Goal: Task Accomplishment & Management: Use online tool/utility

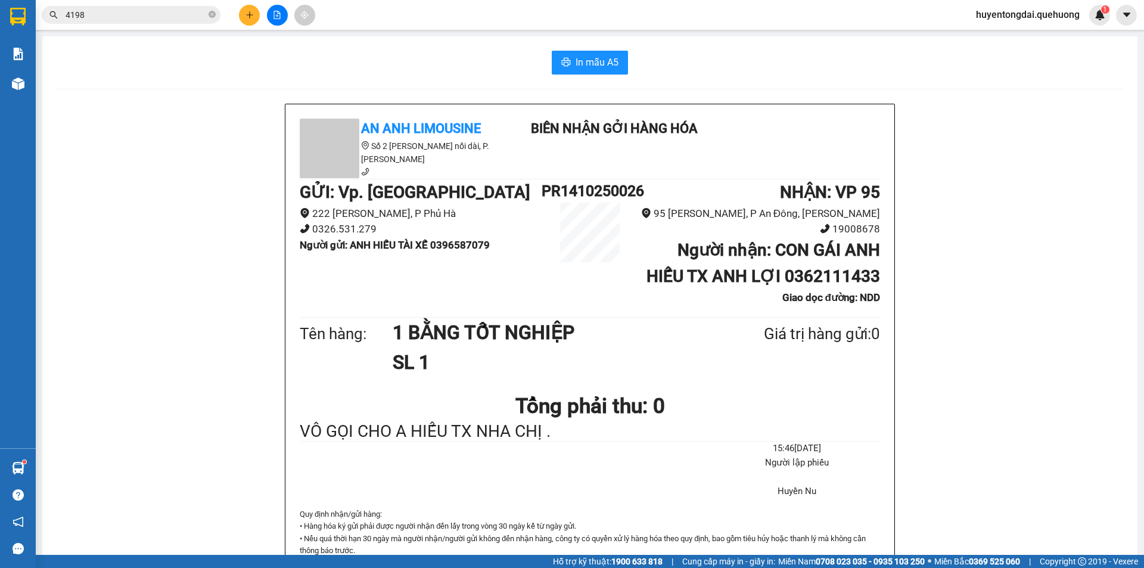
click at [1042, 14] on span "huyentongdai.quehuong" at bounding box center [1028, 14] width 123 height 15
click at [1024, 29] on li "Đăng xuất" at bounding box center [1027, 36] width 126 height 19
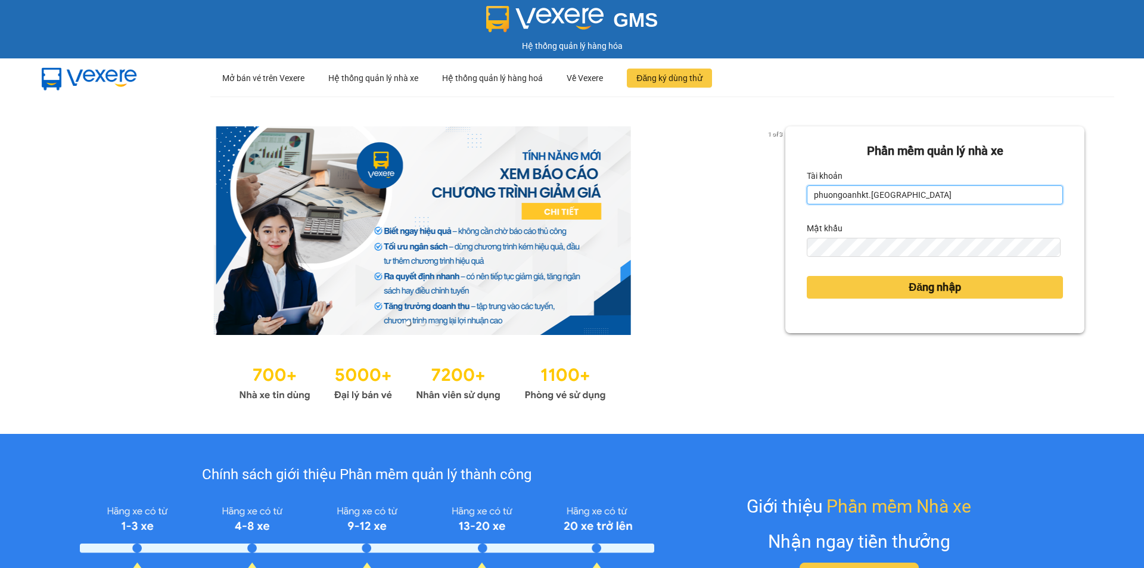
click at [909, 193] on input "phuongoanhkt.[GEOGRAPHIC_DATA]" at bounding box center [935, 194] width 256 height 19
type input "hoadukhanh.quehuong"
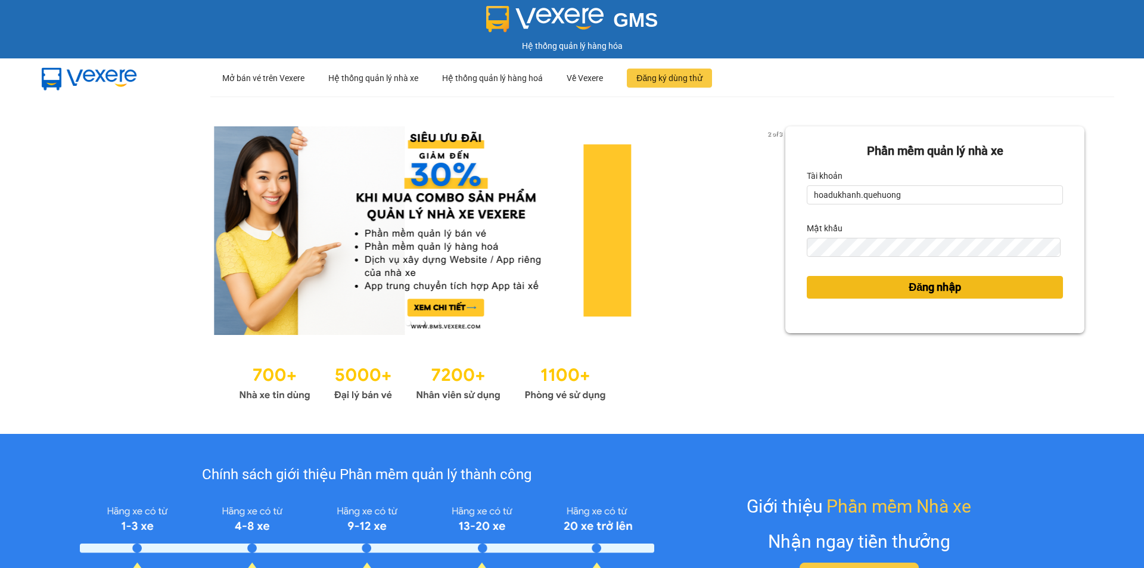
click at [909, 291] on span "Đăng nhập" at bounding box center [935, 287] width 52 height 17
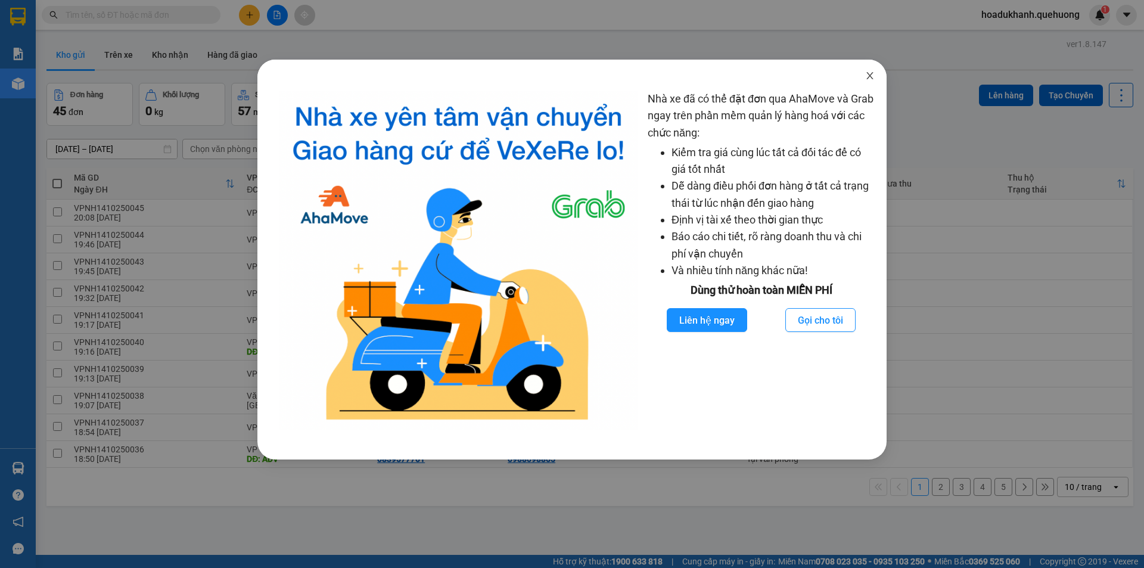
click at [865, 75] on span "Close" at bounding box center [869, 76] width 33 height 33
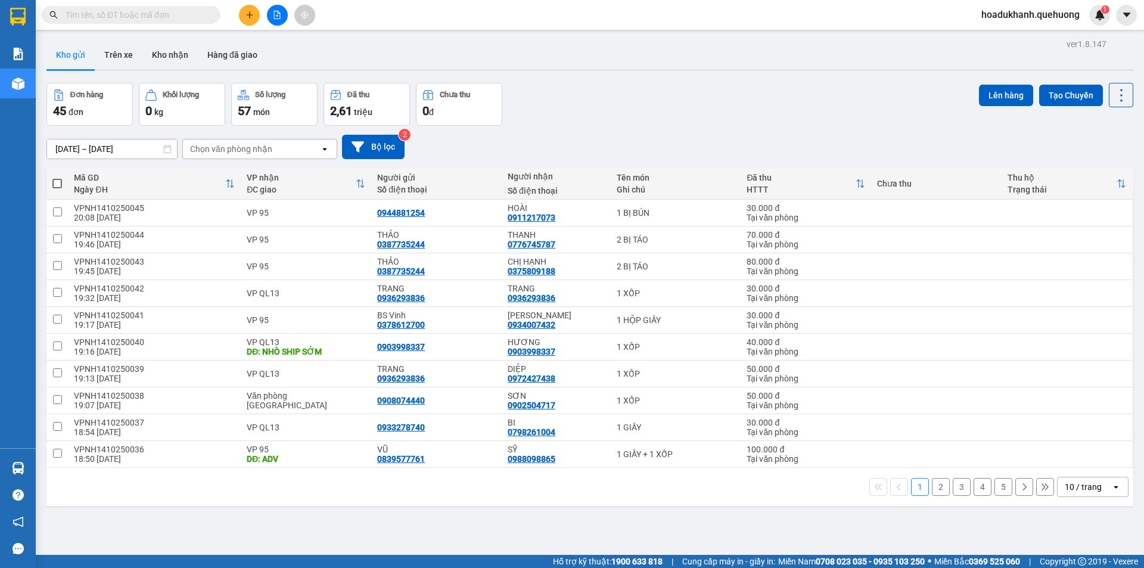
click at [1081, 493] on div "10 / trang" at bounding box center [1085, 486] width 54 height 19
click at [1062, 458] on span "100 / trang" at bounding box center [1079, 461] width 43 height 12
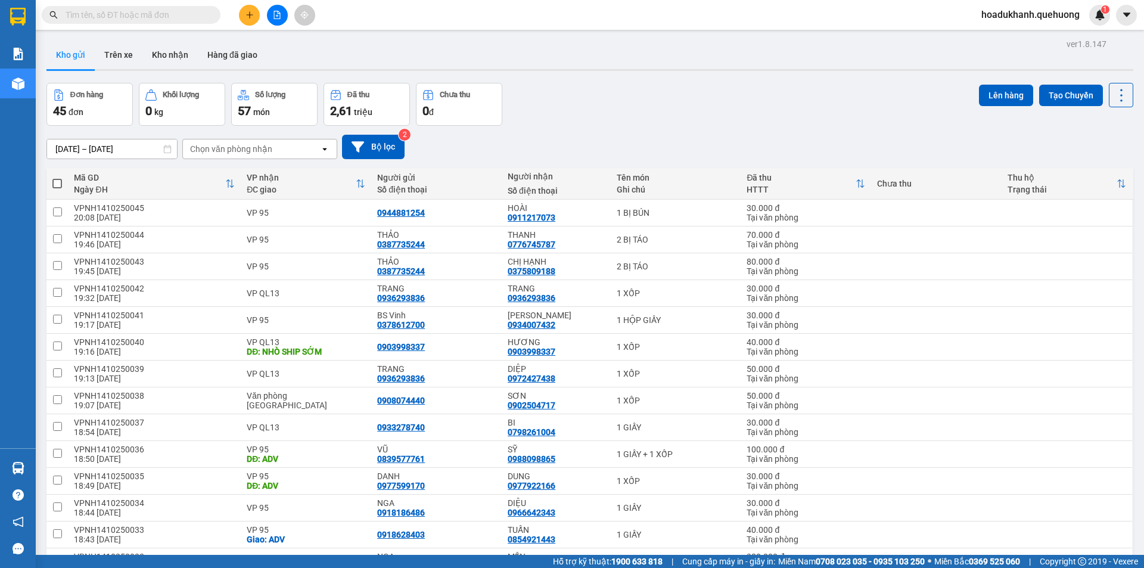
click at [57, 184] on span at bounding box center [57, 184] width 10 height 10
click at [57, 178] on input "checkbox" at bounding box center [57, 178] width 0 height 0
checkbox input "true"
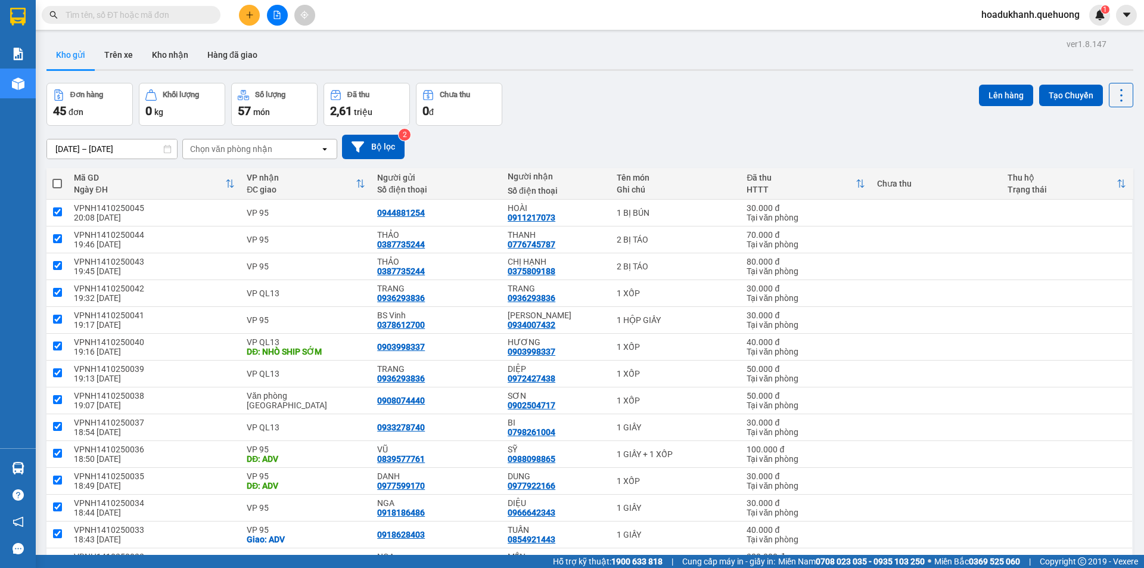
checkbox input "true"
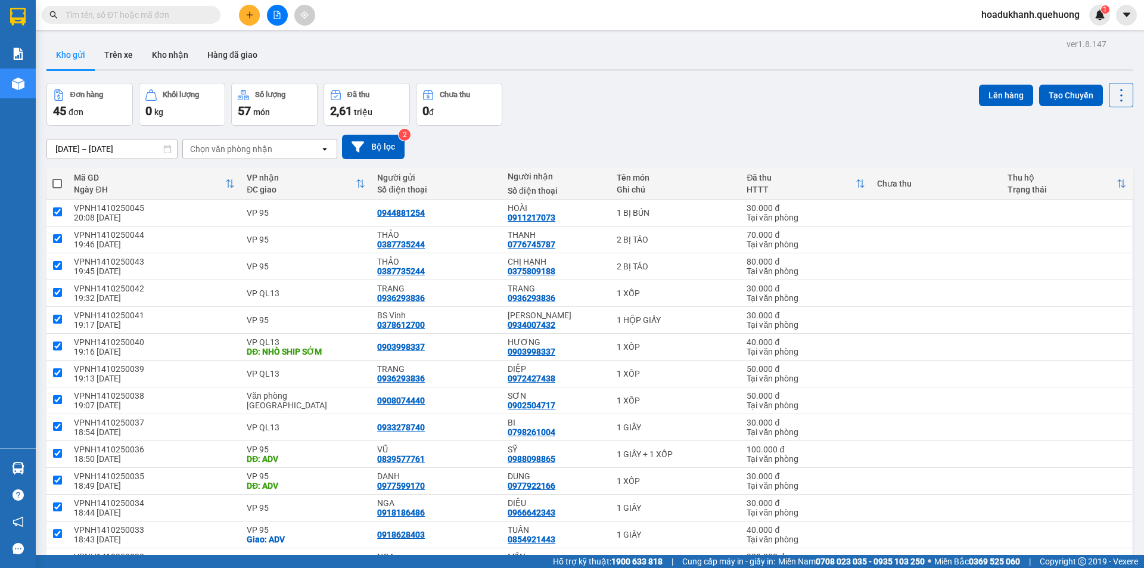
checkbox input "true"
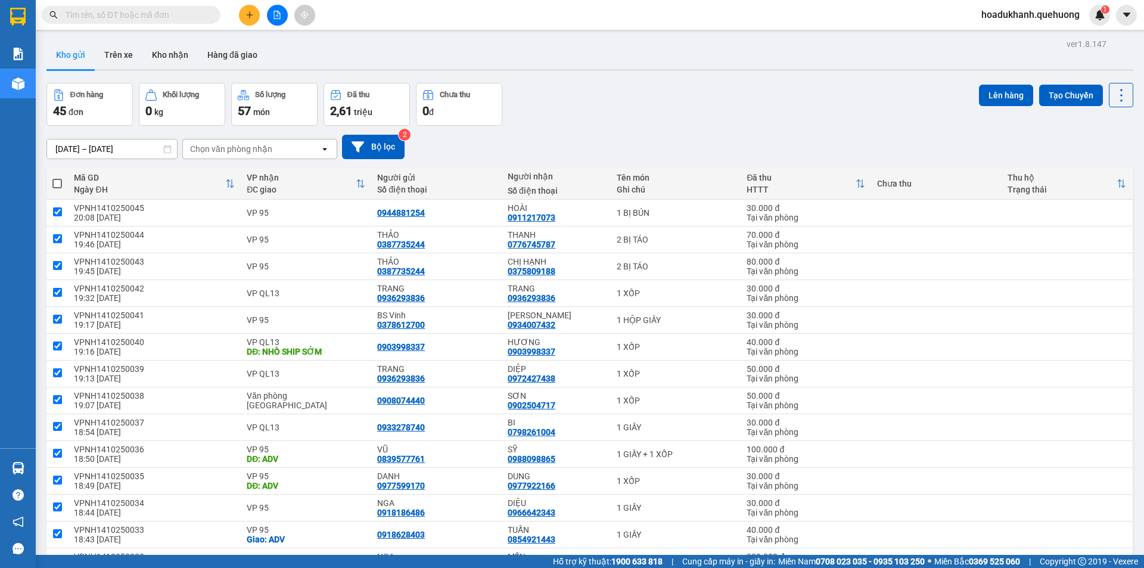
checkbox input "true"
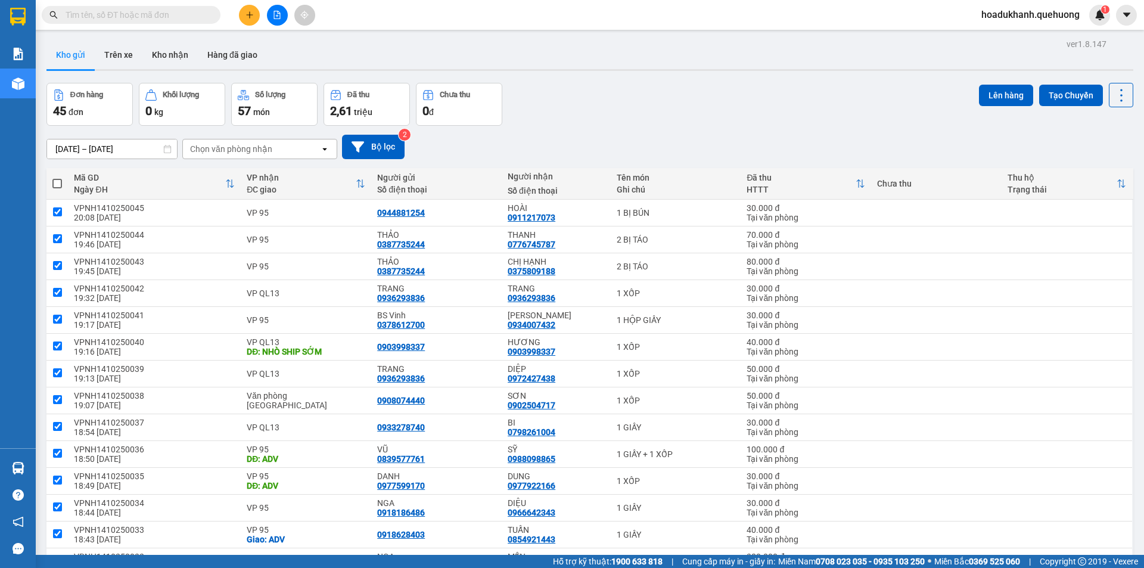
checkbox input "true"
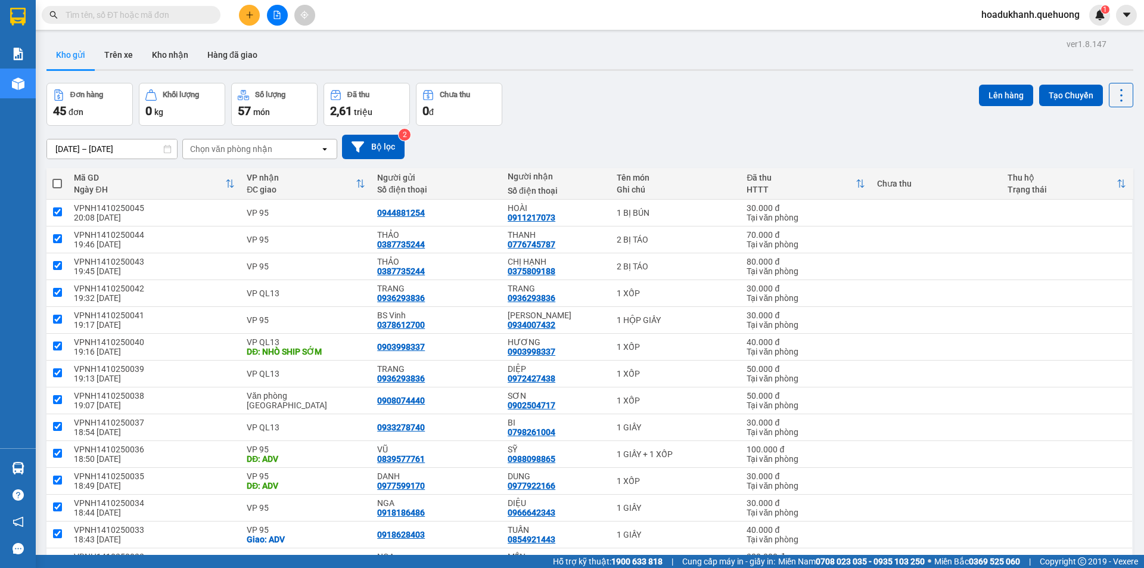
checkbox input "true"
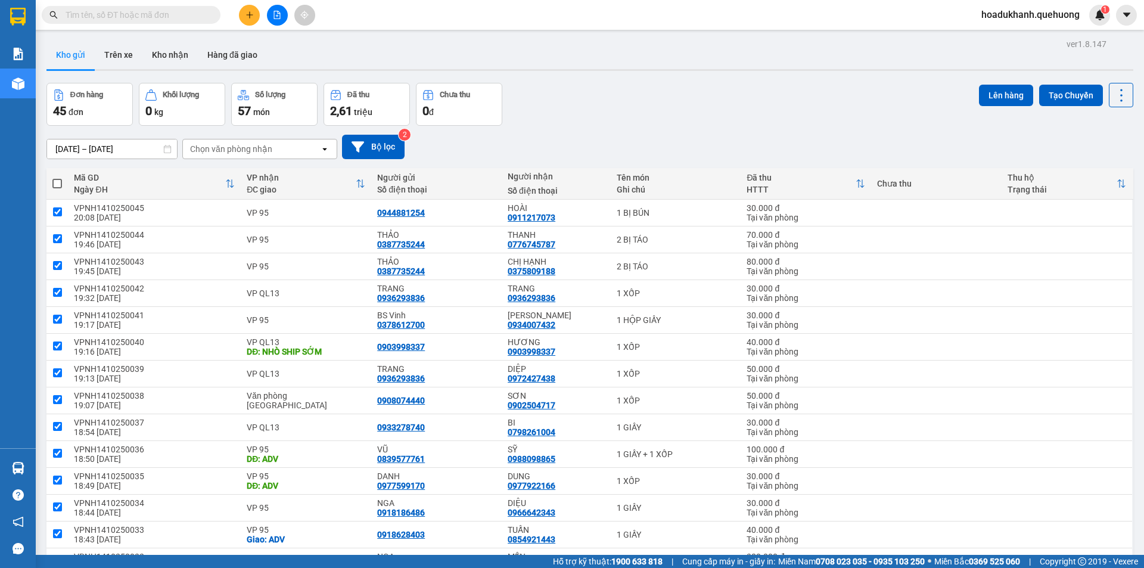
checkbox input "true"
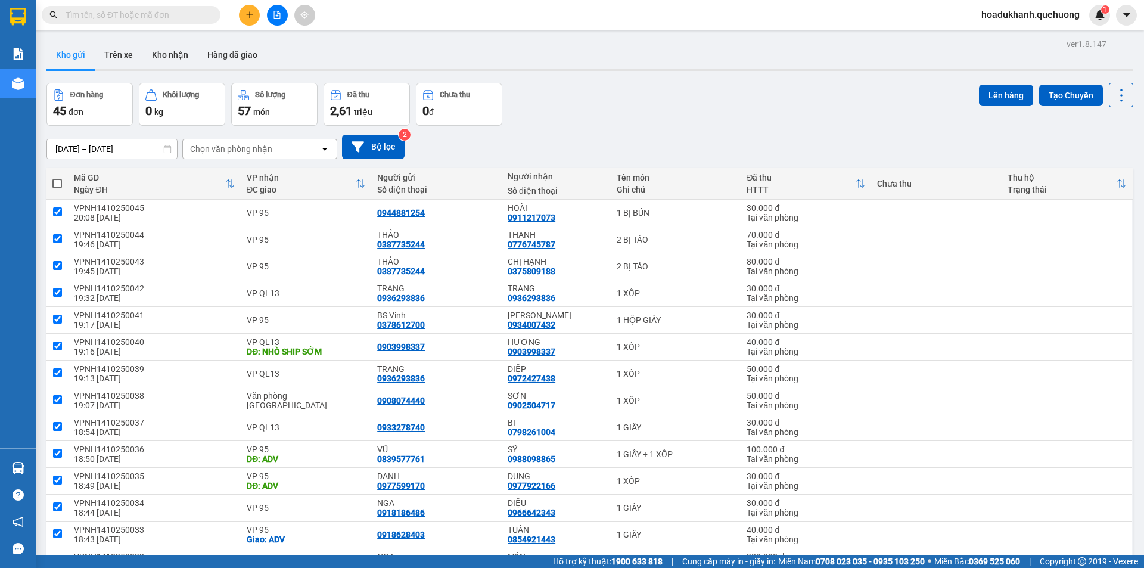
checkbox input "true"
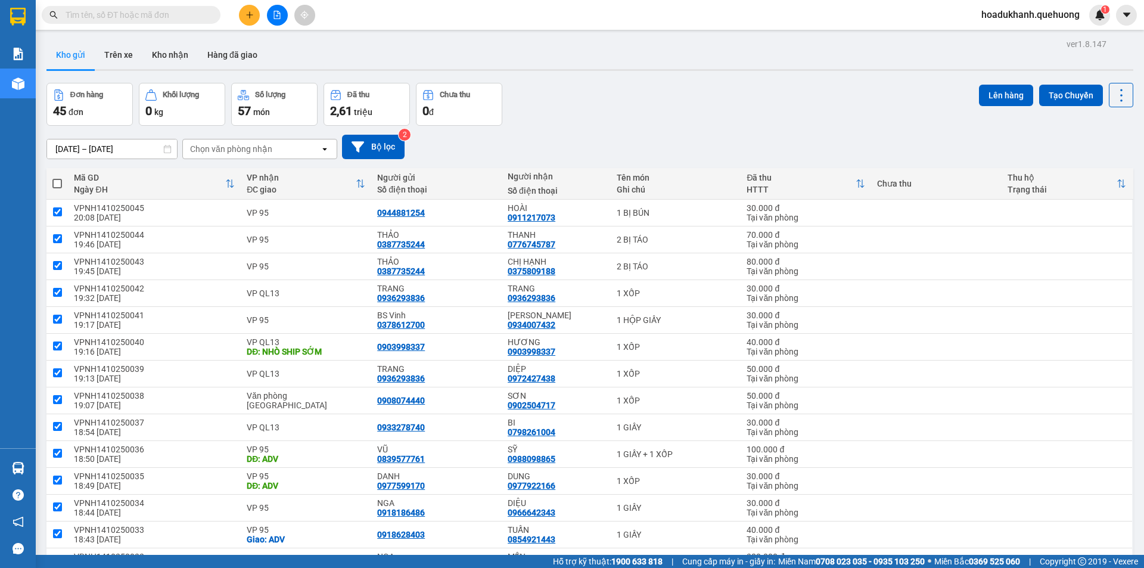
checkbox input "true"
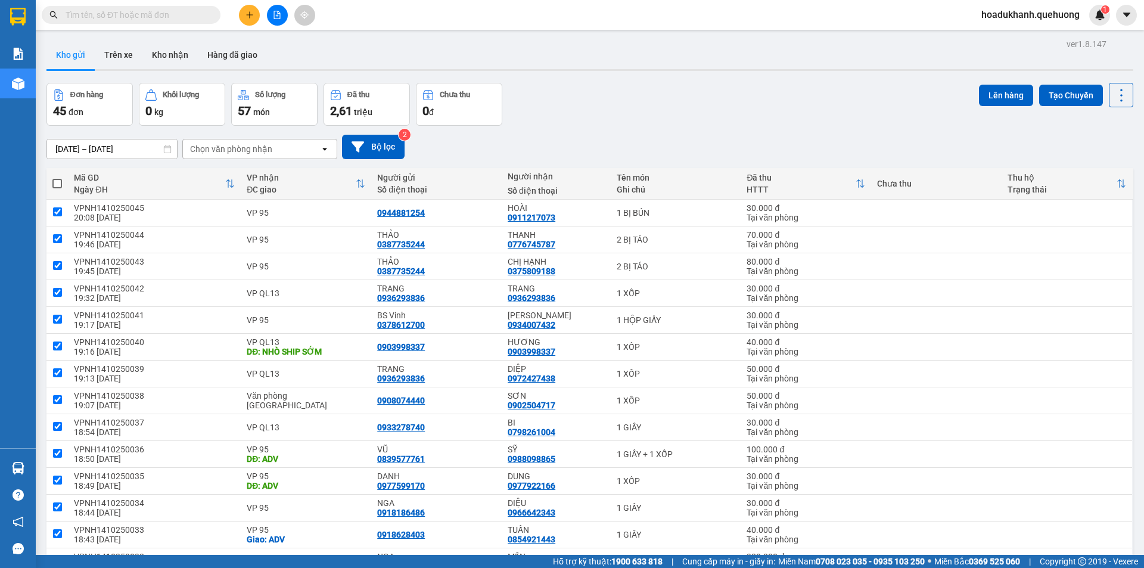
checkbox input "true"
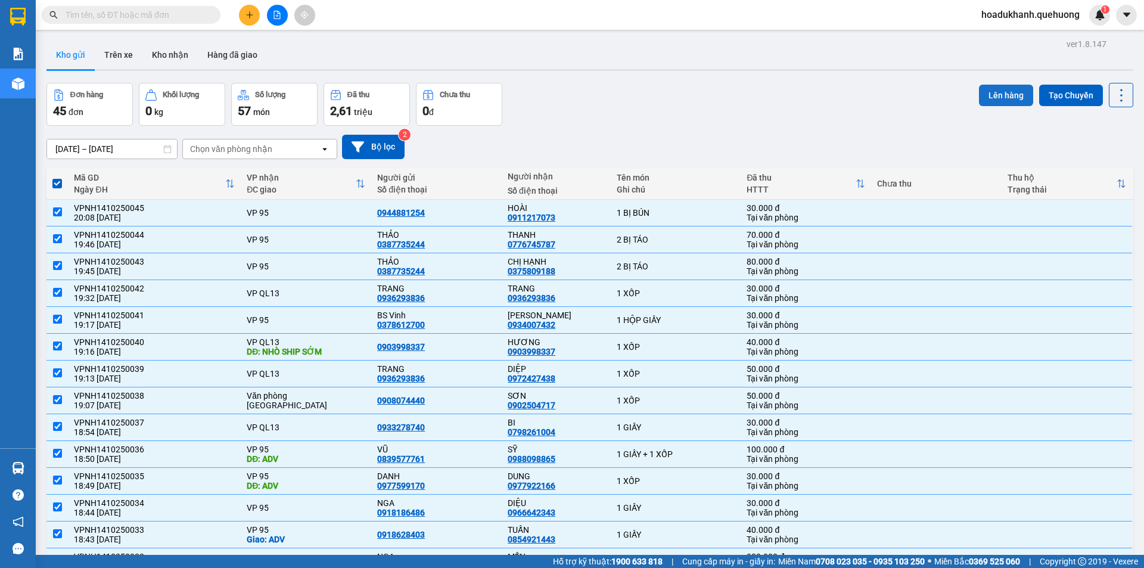
click at [1001, 85] on button "Lên hàng" at bounding box center [1006, 95] width 54 height 21
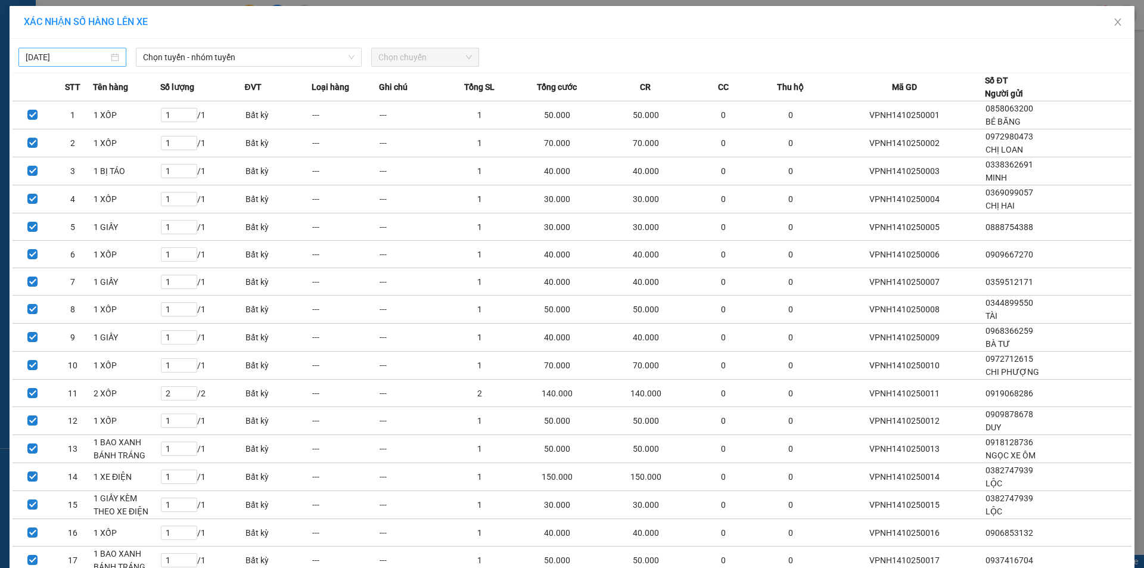
click at [80, 55] on input "[DATE]" at bounding box center [67, 57] width 83 height 13
type input "[DATE]"
click at [237, 59] on span "Chọn tuyến - nhóm tuyến" at bounding box center [249, 57] width 212 height 18
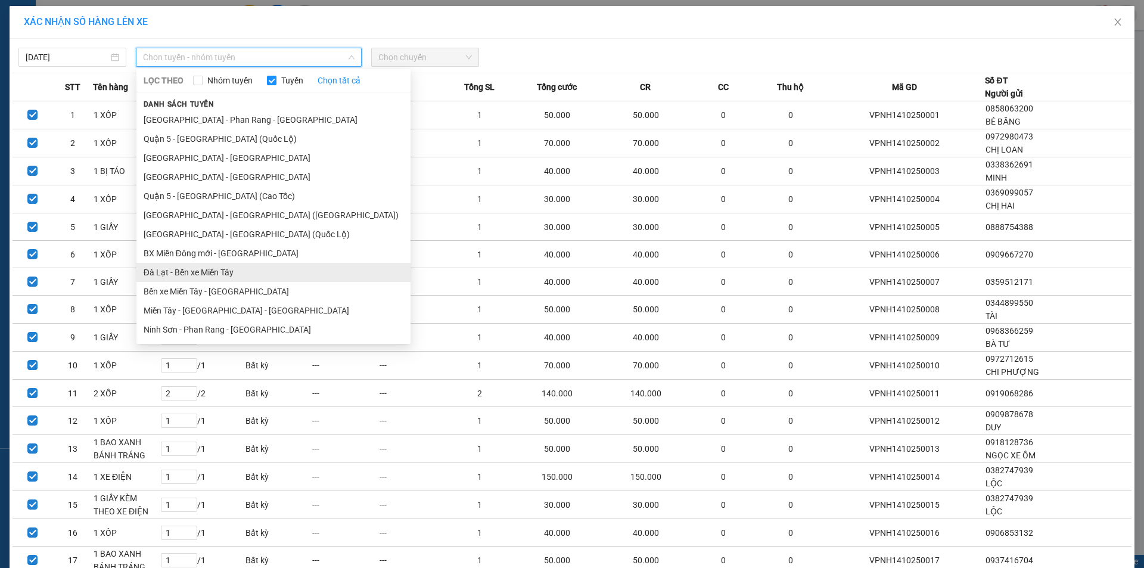
scroll to position [179, 0]
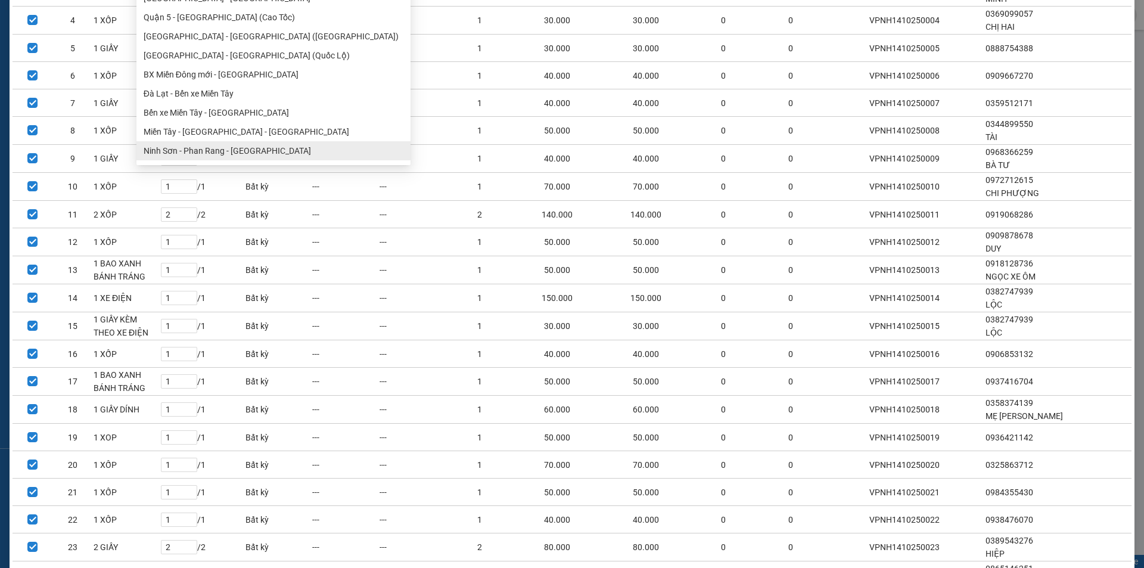
click at [214, 147] on ul "[GEOGRAPHIC_DATA] - [GEOGRAPHIC_DATA] - [GEOGRAPHIC_DATA] Quận 5 - [GEOGRAPHIC_…" at bounding box center [273, 45] width 274 height 229
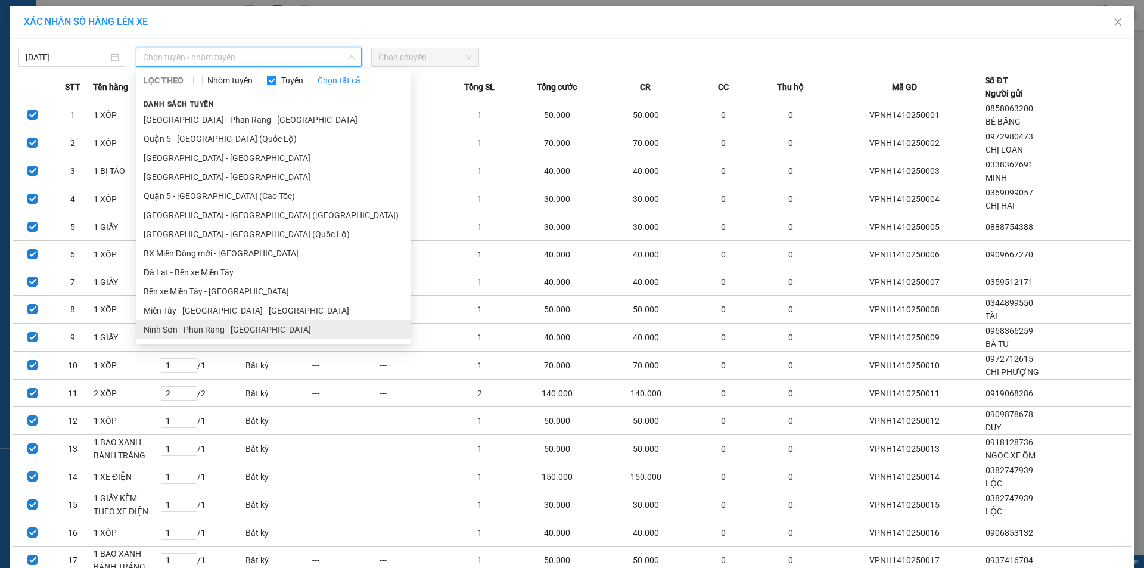
click at [185, 324] on li "Ninh Sơn - Phan Rang - [GEOGRAPHIC_DATA]" at bounding box center [273, 329] width 274 height 19
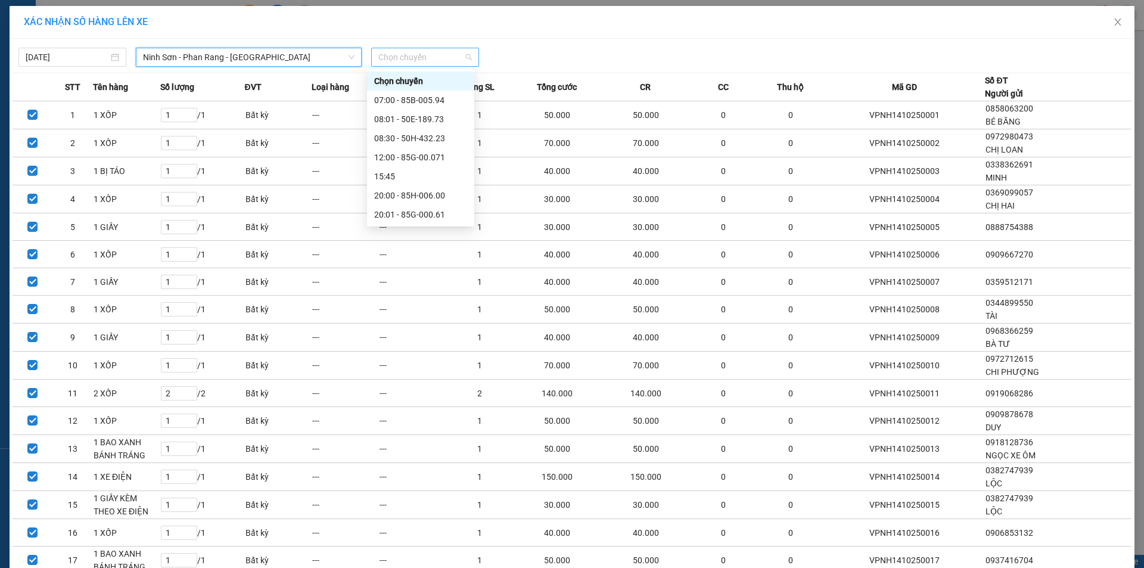
click at [393, 55] on span "Chọn chuyến" at bounding box center [425, 57] width 94 height 18
click at [412, 190] on div "20:00 - 85H-006.00" at bounding box center [420, 195] width 93 height 13
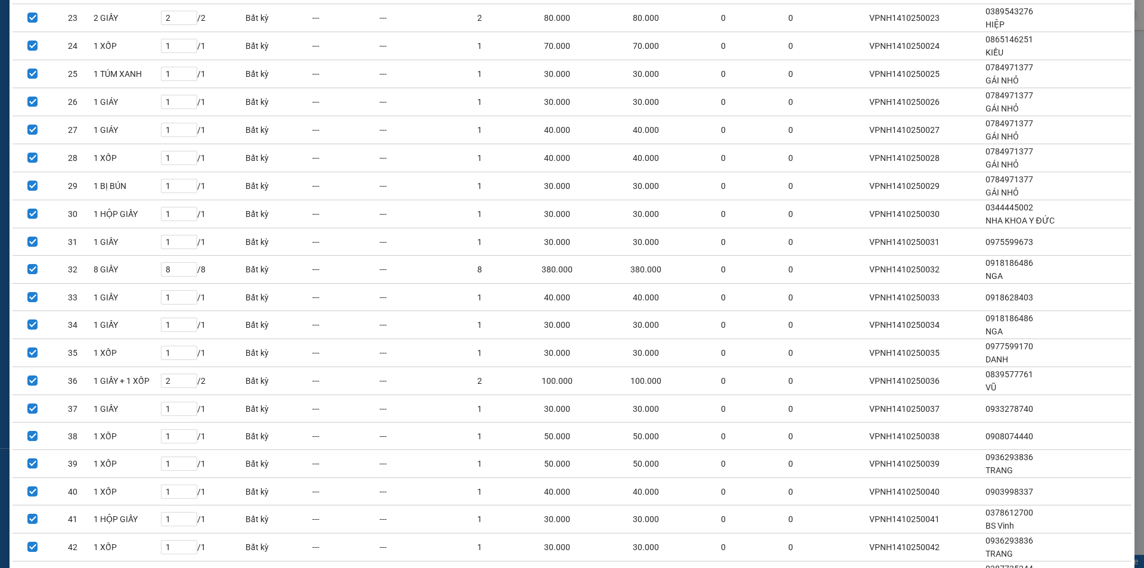
scroll to position [873, 0]
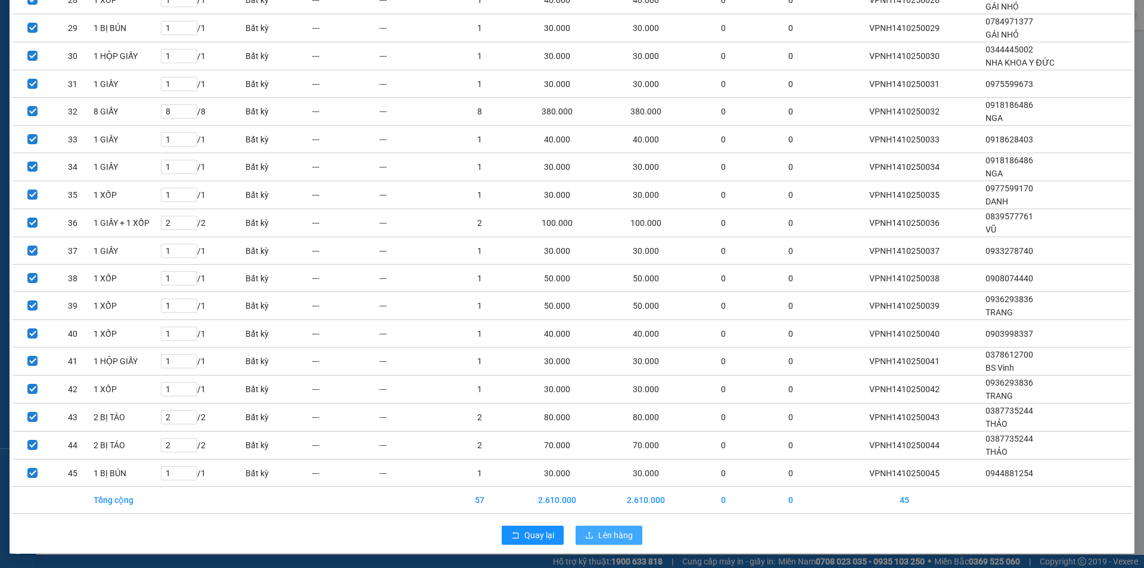
click at [616, 532] on span "Lên hàng" at bounding box center [615, 535] width 35 height 13
